Goal: Navigation & Orientation: Find specific page/section

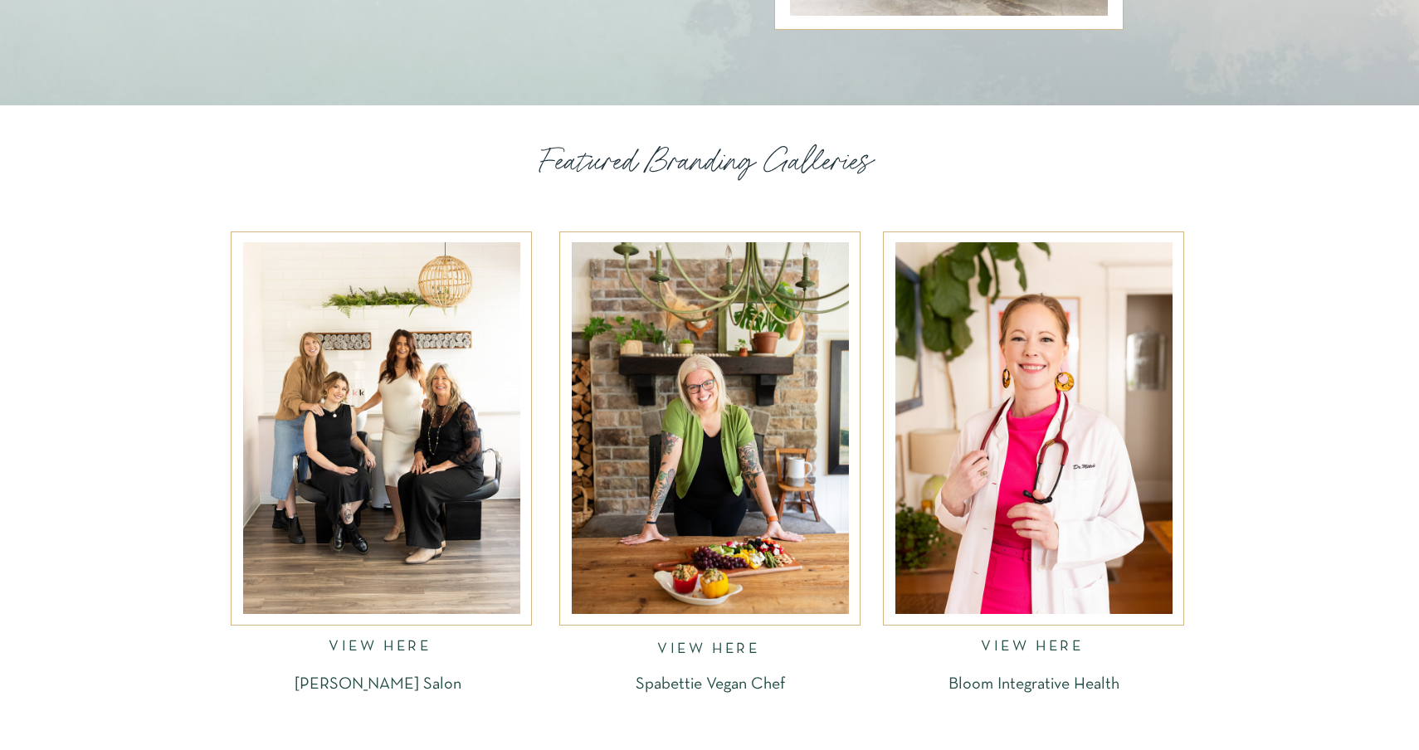
scroll to position [2176, 0]
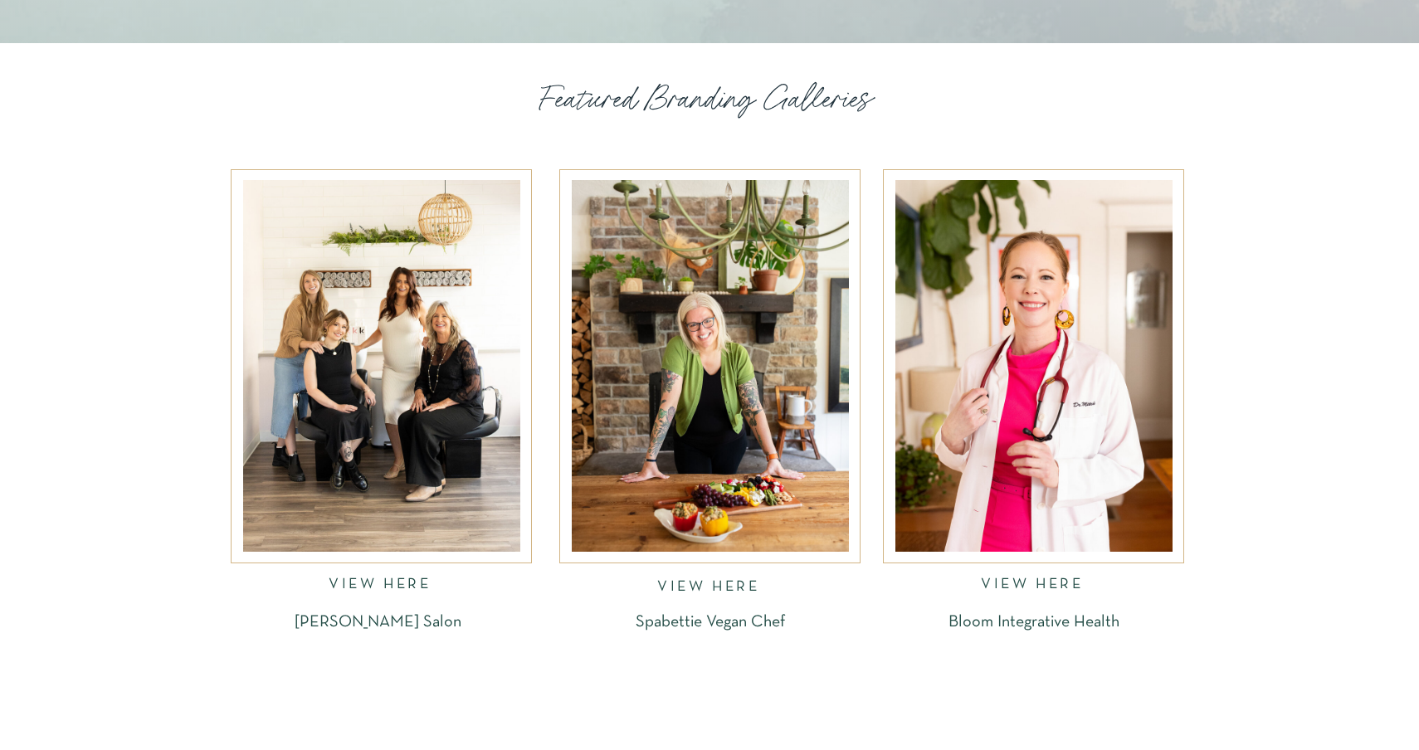
click at [920, 317] on div at bounding box center [1033, 366] width 277 height 372
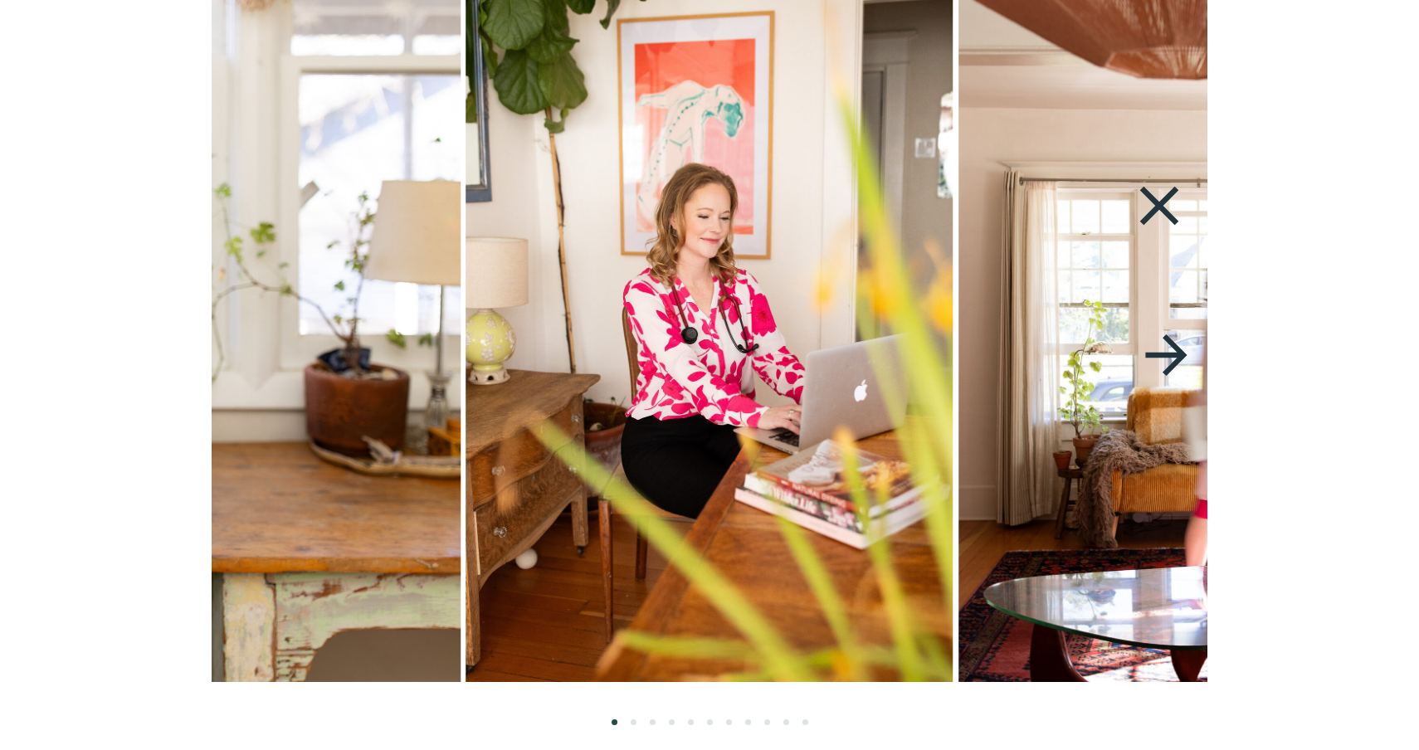
click at [1171, 203] on icon at bounding box center [1159, 206] width 76 height 66
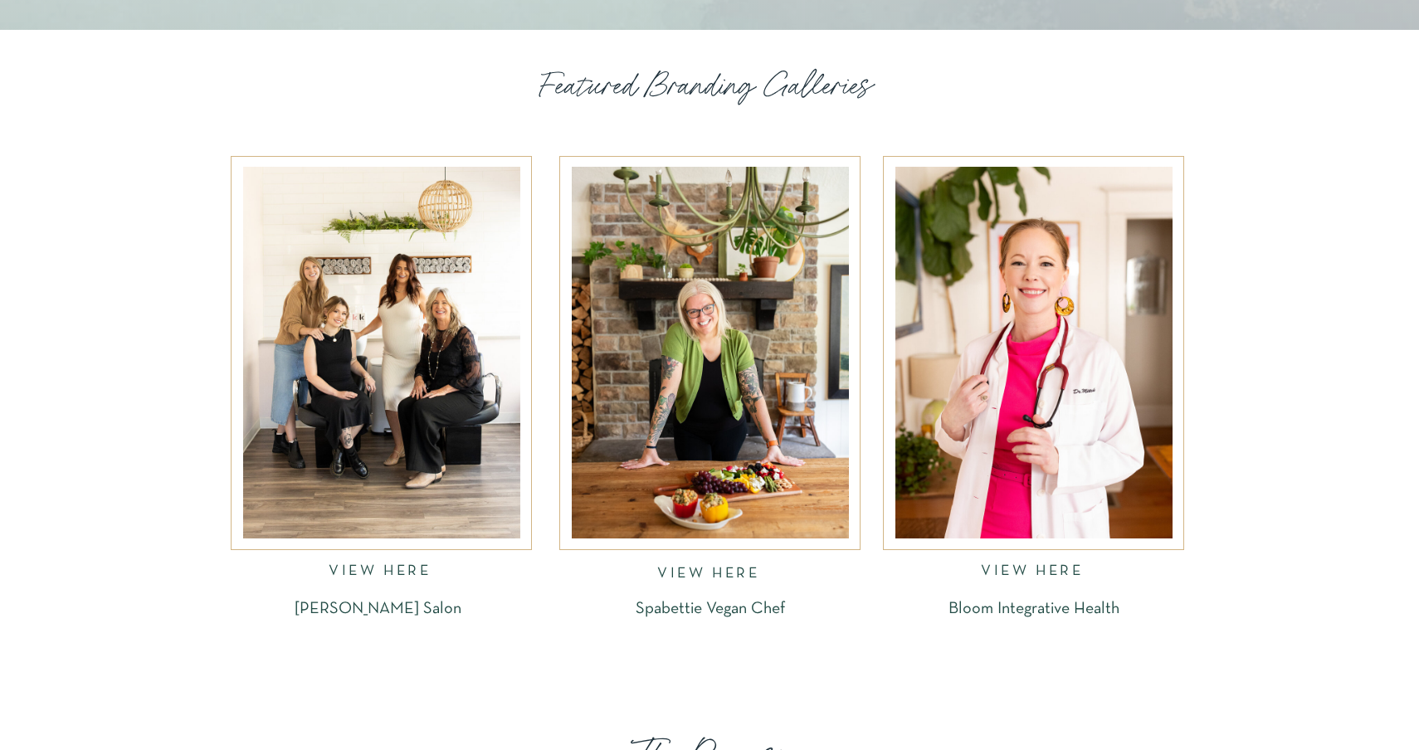
scroll to position [2215, 0]
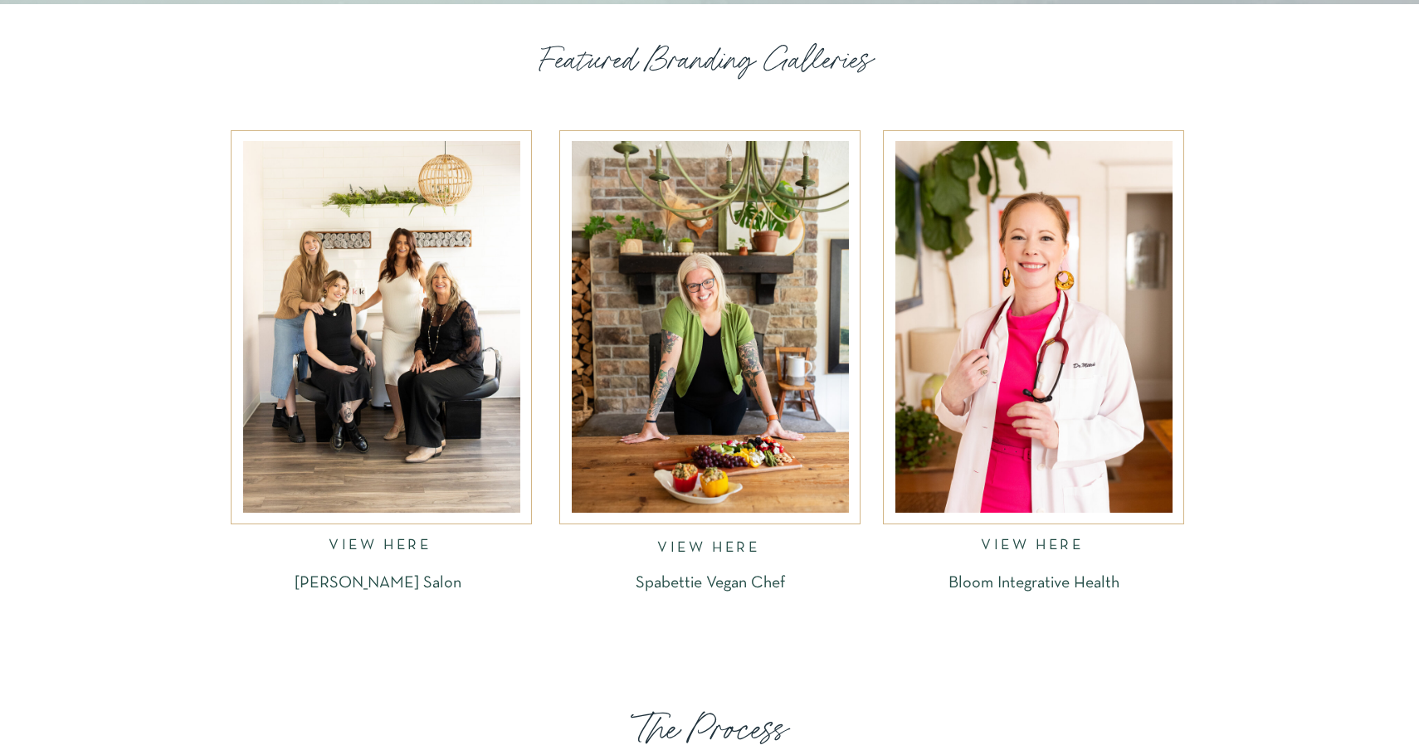
click at [758, 379] on div at bounding box center [710, 327] width 277 height 372
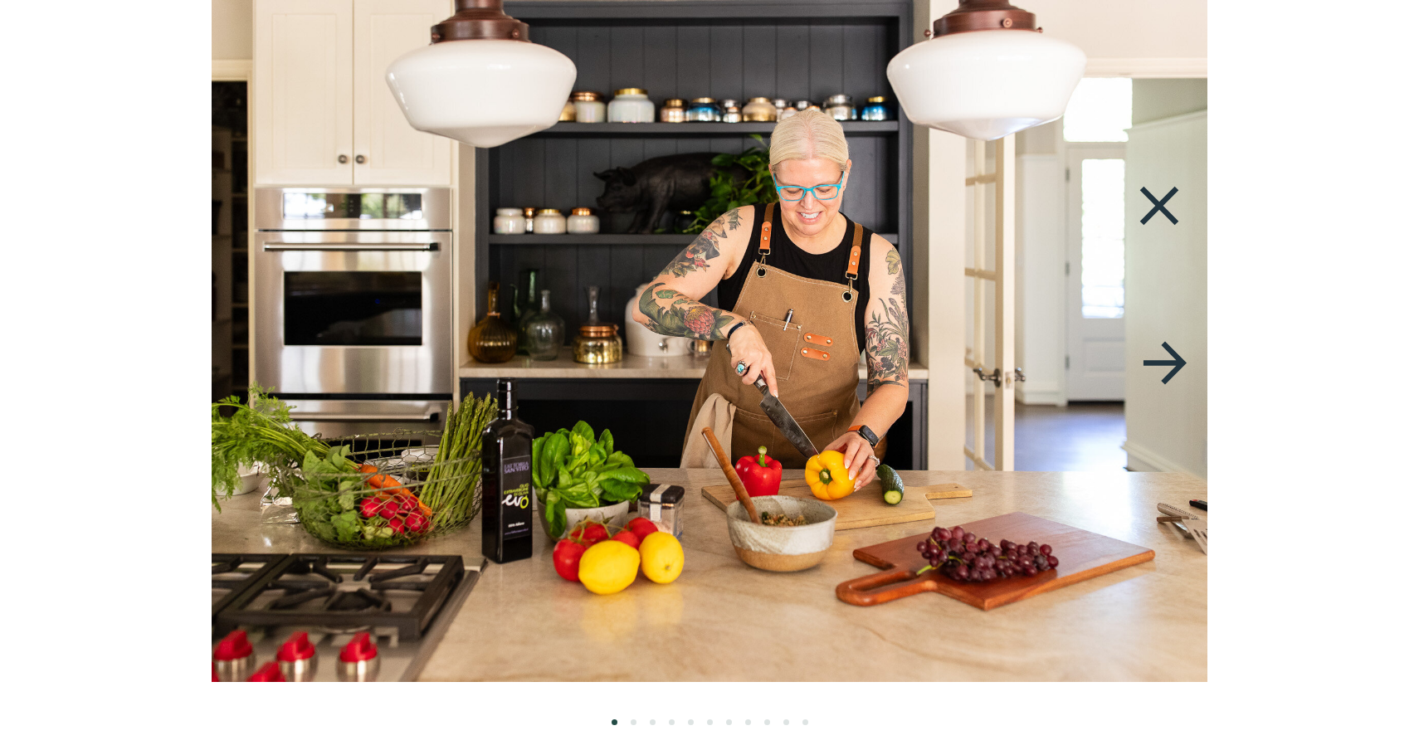
click at [1142, 214] on icon at bounding box center [1159, 206] width 76 height 66
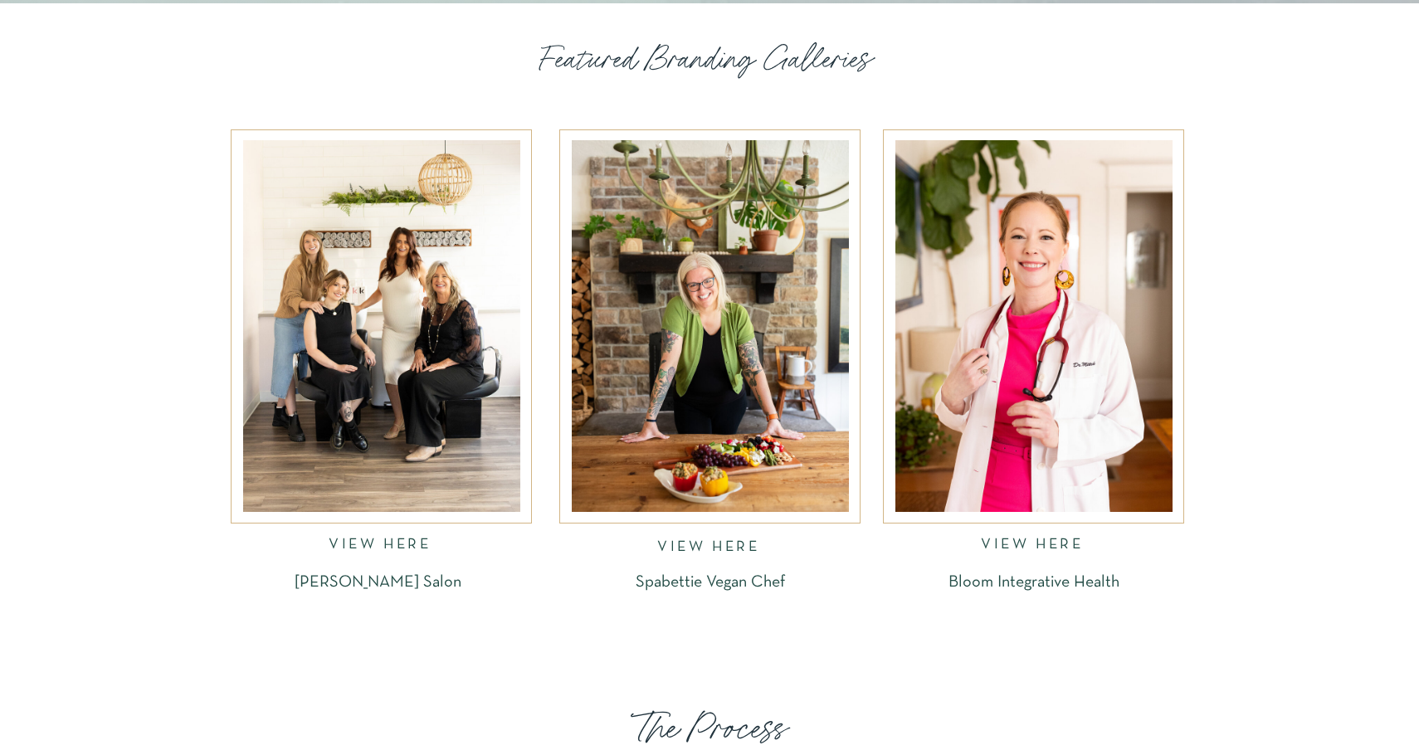
click at [436, 373] on div at bounding box center [381, 326] width 277 height 372
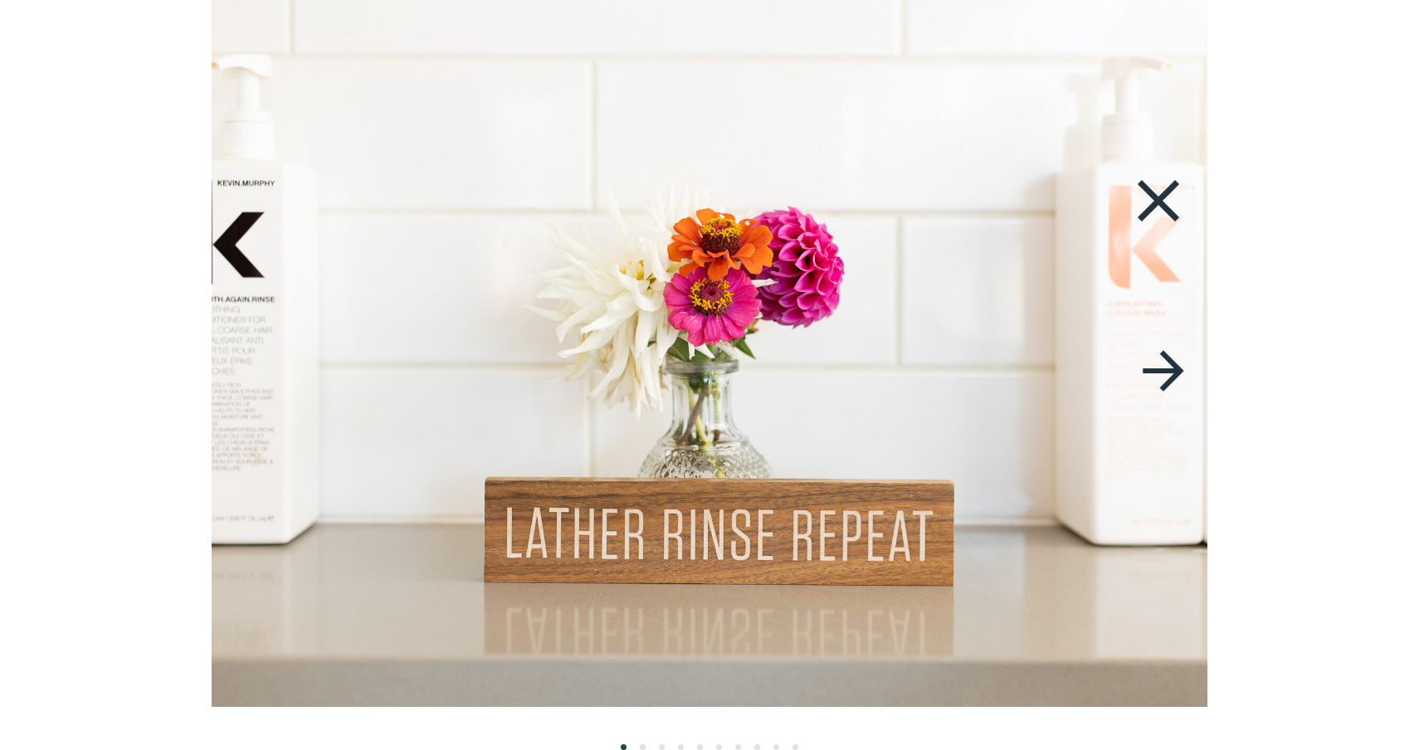
click at [1170, 194] on icon at bounding box center [1157, 200] width 71 height 75
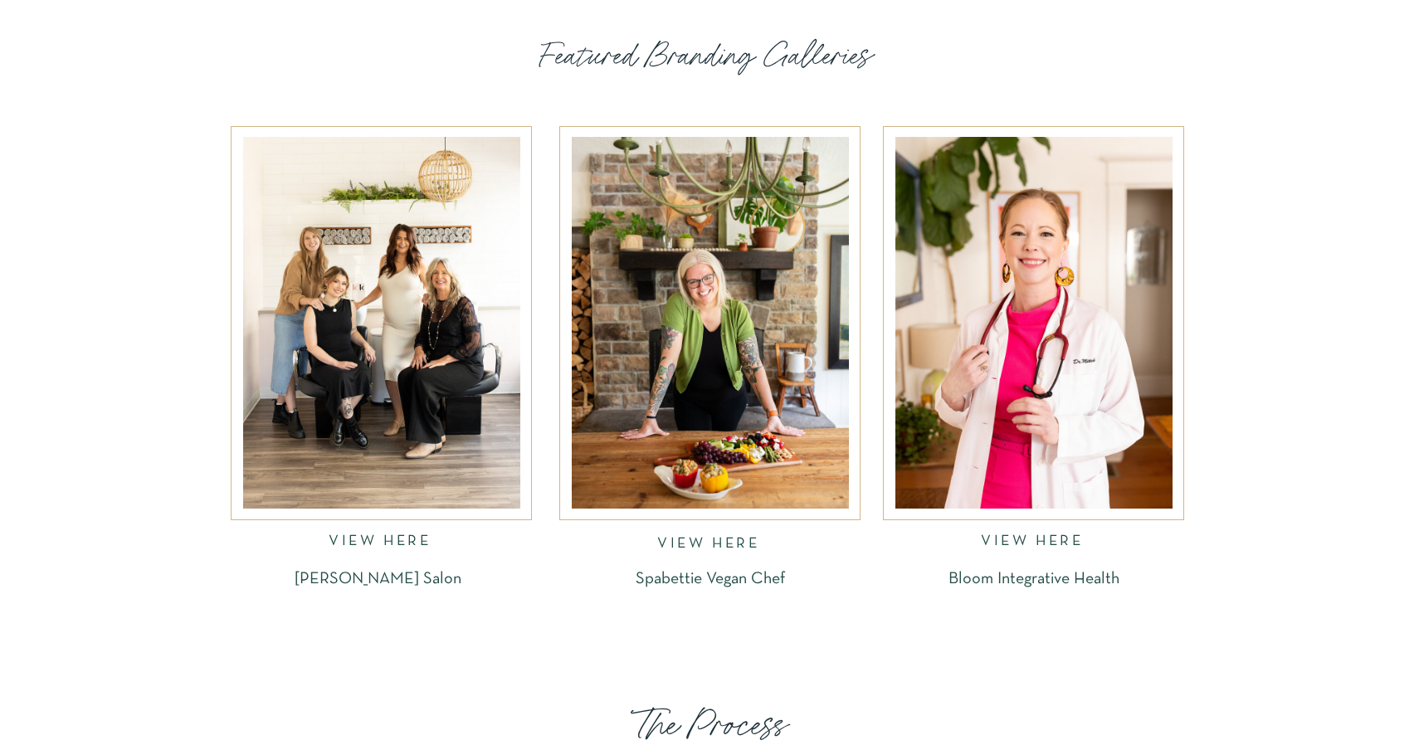
scroll to position [2220, 0]
